Goal: Task Accomplishment & Management: Manage account settings

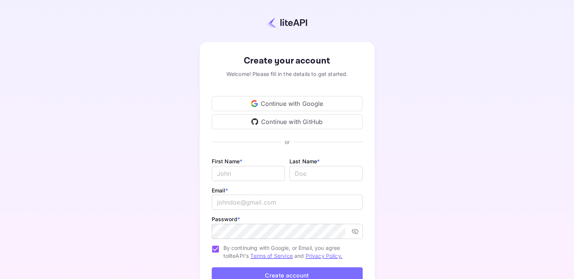
click at [276, 121] on div "Continue with GitHub" at bounding box center [287, 121] width 151 height 15
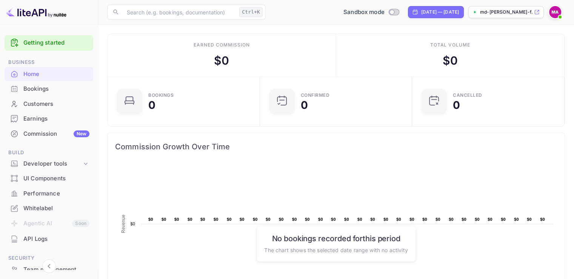
scroll to position [76, 0]
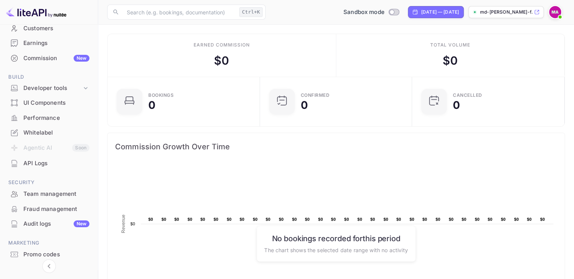
click at [47, 167] on div "API Logs" at bounding box center [56, 163] width 66 height 9
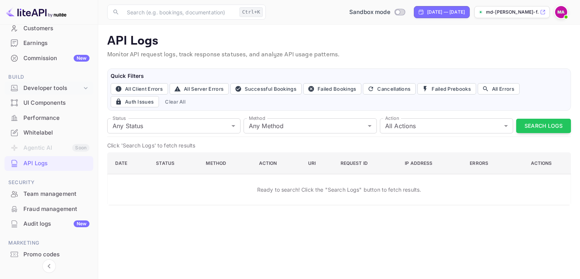
click at [60, 88] on div "Developer tools" at bounding box center [52, 88] width 59 height 9
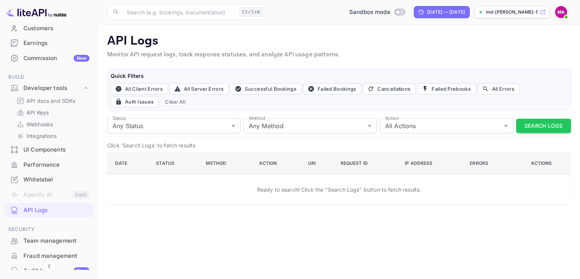
click at [46, 111] on p "API Keys" at bounding box center [37, 112] width 22 height 8
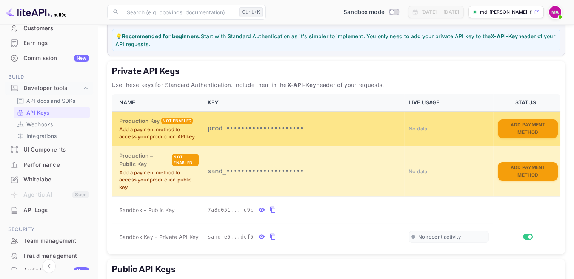
scroll to position [113, 0]
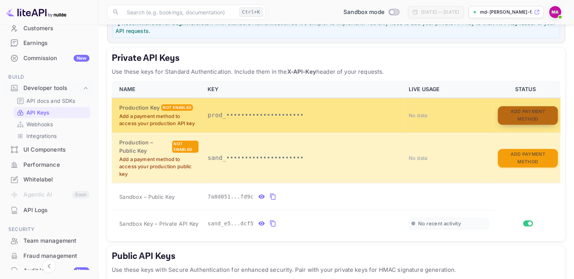
click at [539, 114] on button "Add Payment Method" at bounding box center [528, 115] width 60 height 19
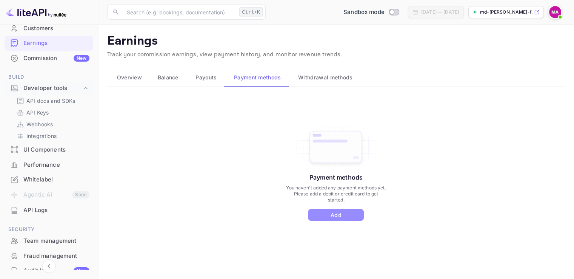
click at [340, 212] on button "Add" at bounding box center [336, 215] width 56 height 12
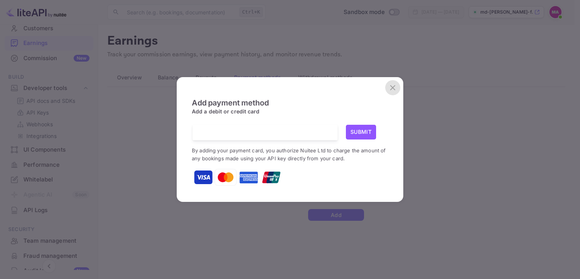
click at [391, 89] on icon "close" at bounding box center [392, 87] width 5 height 5
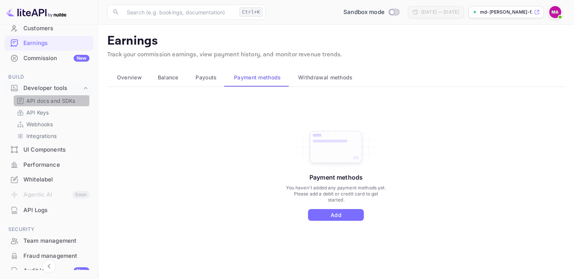
click at [46, 99] on p "API docs and SDKs" at bounding box center [50, 101] width 49 height 8
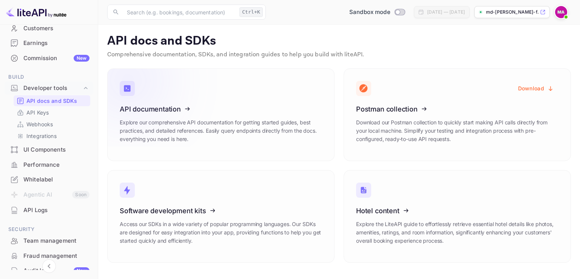
click at [195, 138] on icon at bounding box center [166, 108] width 117 height 78
